Goal: Task Accomplishment & Management: Manage account settings

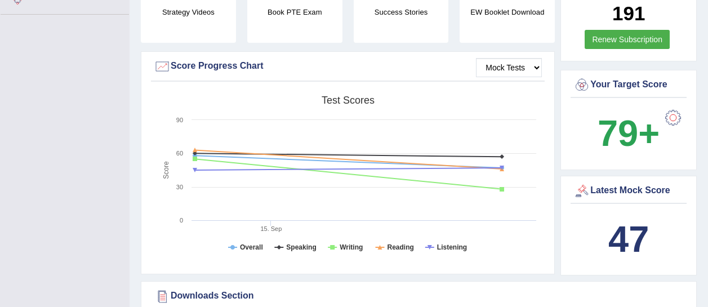
scroll to position [298, 0]
click at [680, 106] on div at bounding box center [673, 117] width 23 height 23
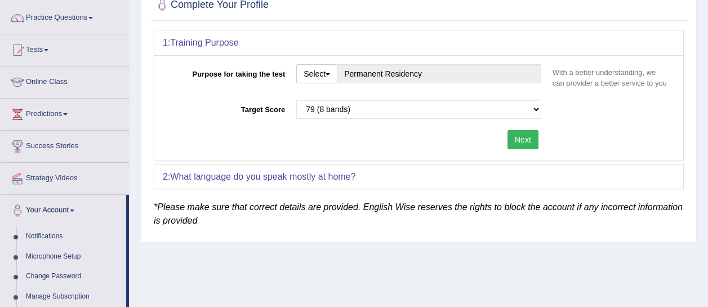
scroll to position [87, 0]
